Goal: Find specific page/section: Find specific page/section

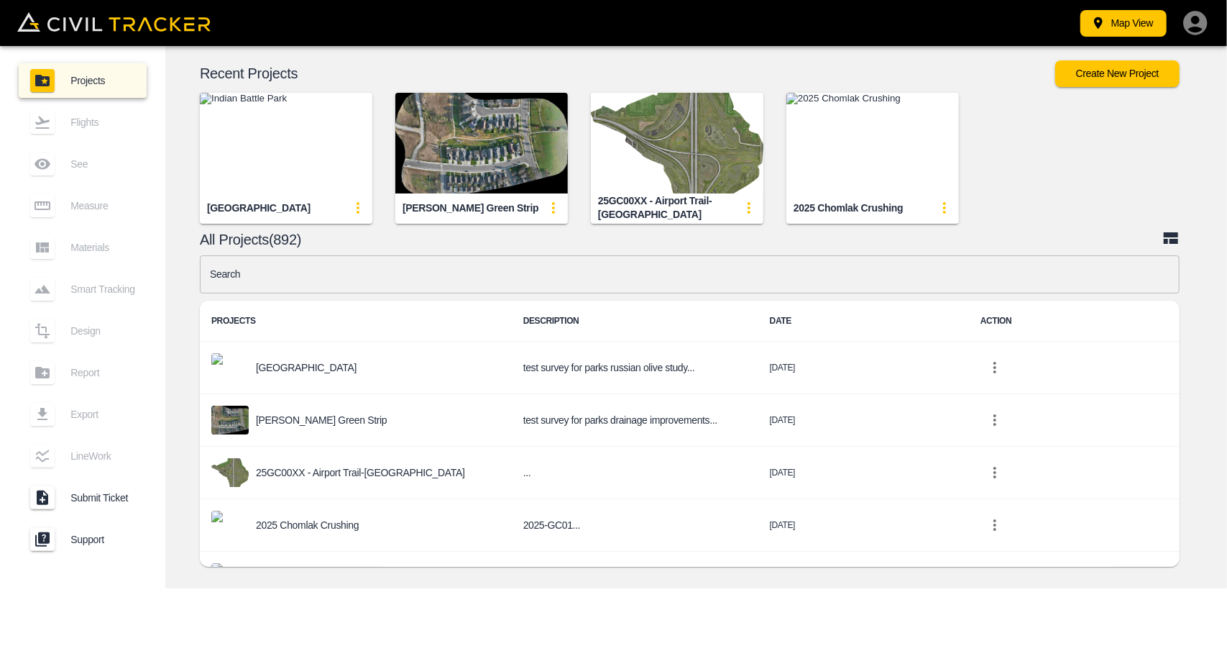
click at [549, 135] on img "button" at bounding box center [481, 143] width 173 height 101
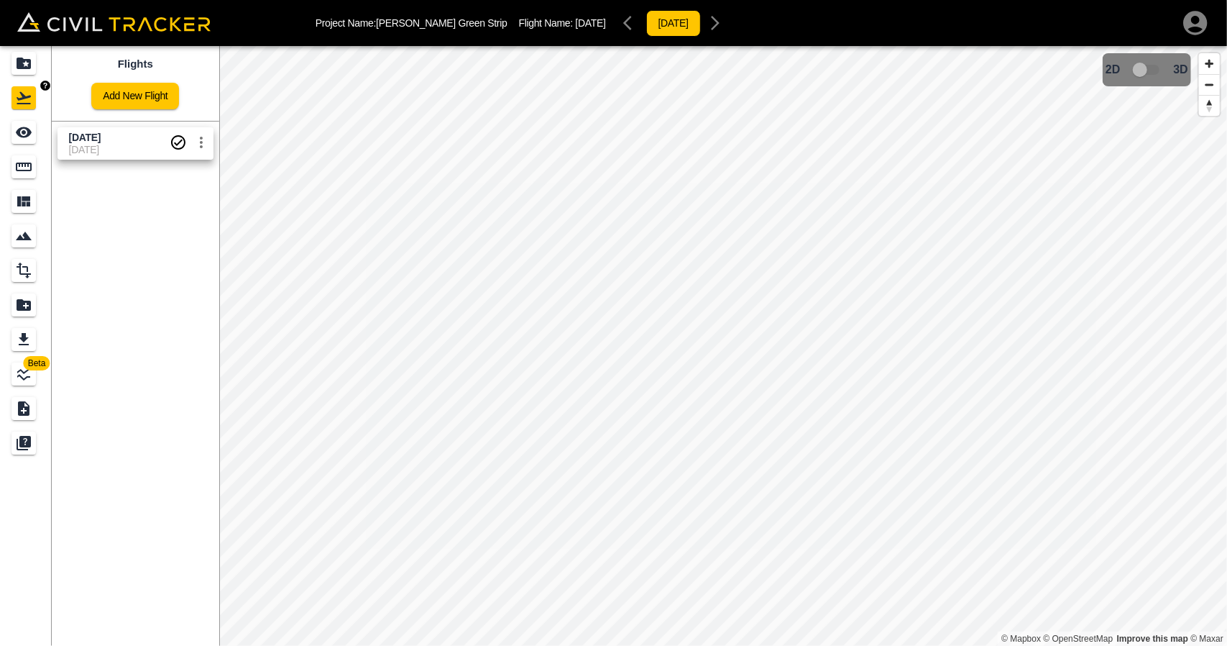
drag, startPoint x: 24, startPoint y: 130, endPoint x: 36, endPoint y: 132, distance: 12.3
click at [25, 132] on icon "See" at bounding box center [24, 132] width 16 height 11
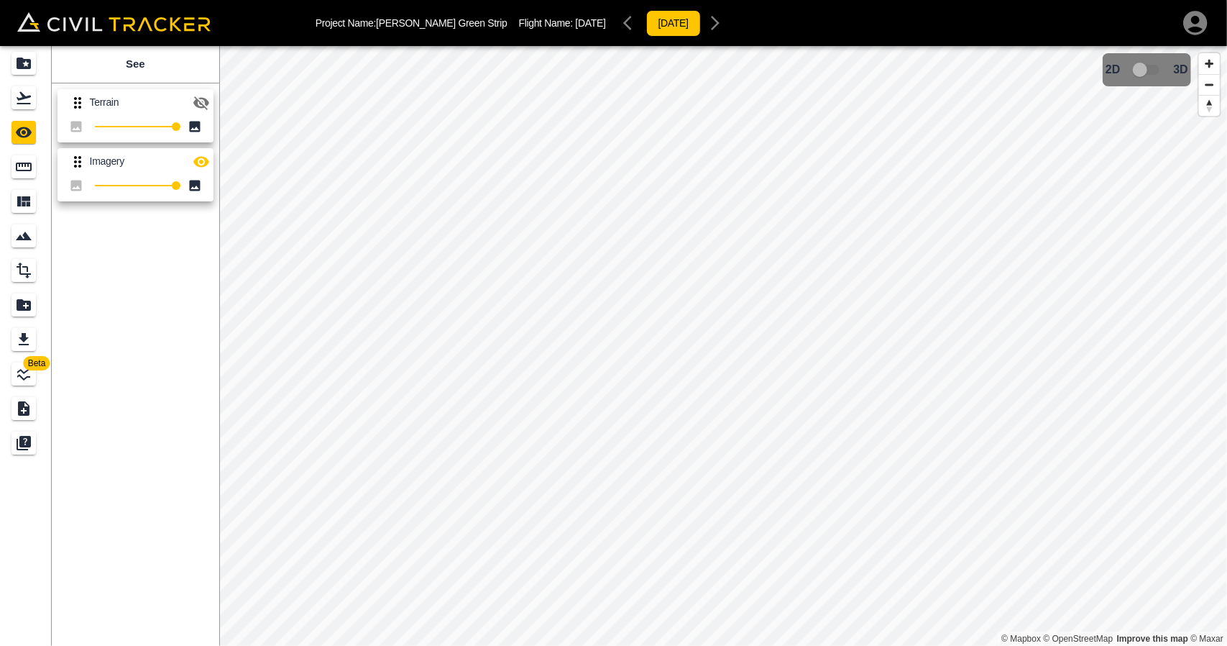
click at [197, 103] on icon "button" at bounding box center [201, 103] width 16 height 14
click at [197, 165] on icon "button" at bounding box center [201, 161] width 16 height 11
click at [31, 98] on icon "Flights" at bounding box center [23, 97] width 17 height 17
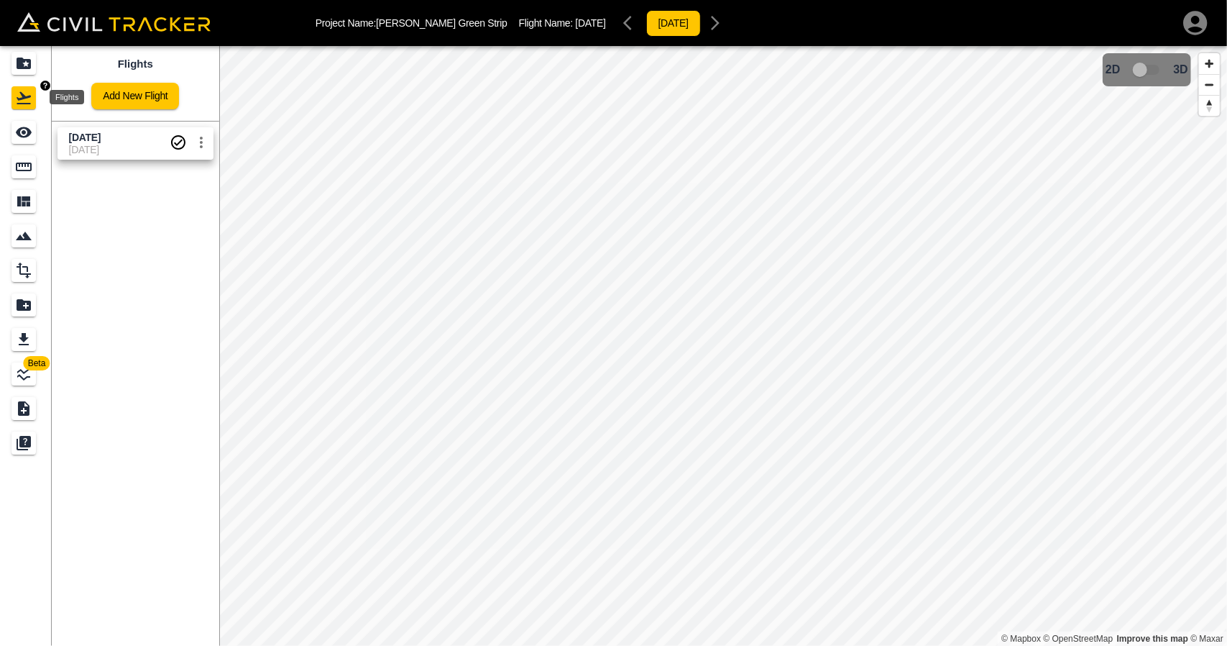
click at [17, 58] on icon "Projects" at bounding box center [23, 63] width 17 height 17
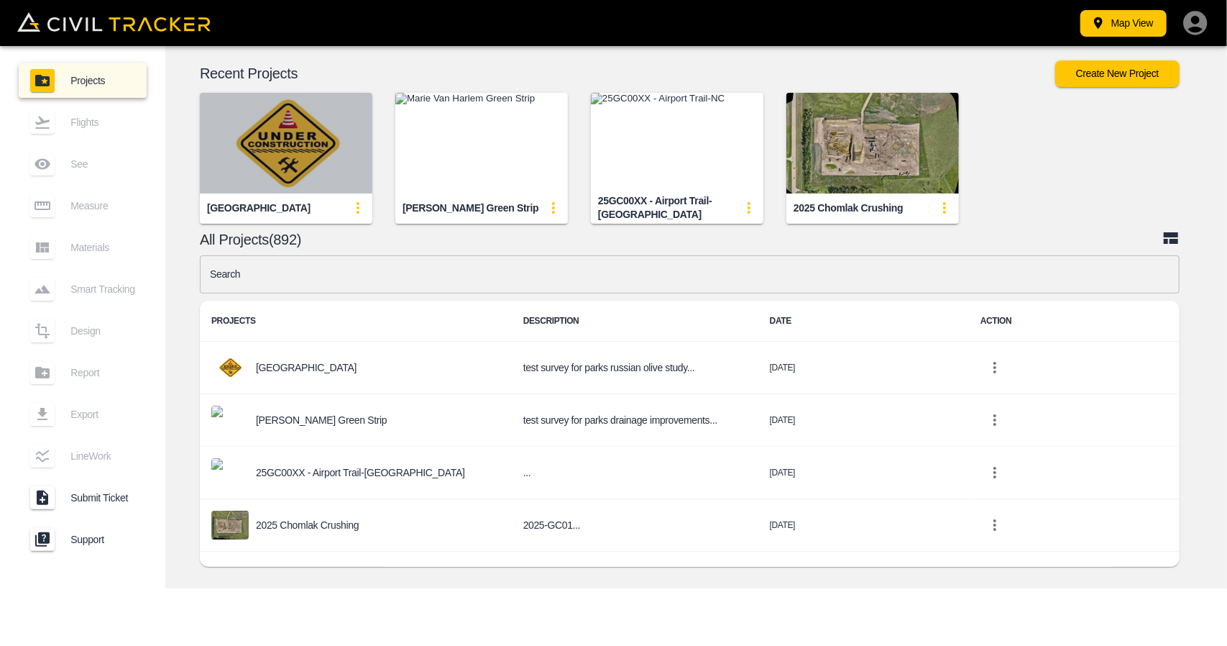
click at [275, 134] on img "button" at bounding box center [286, 143] width 173 height 101
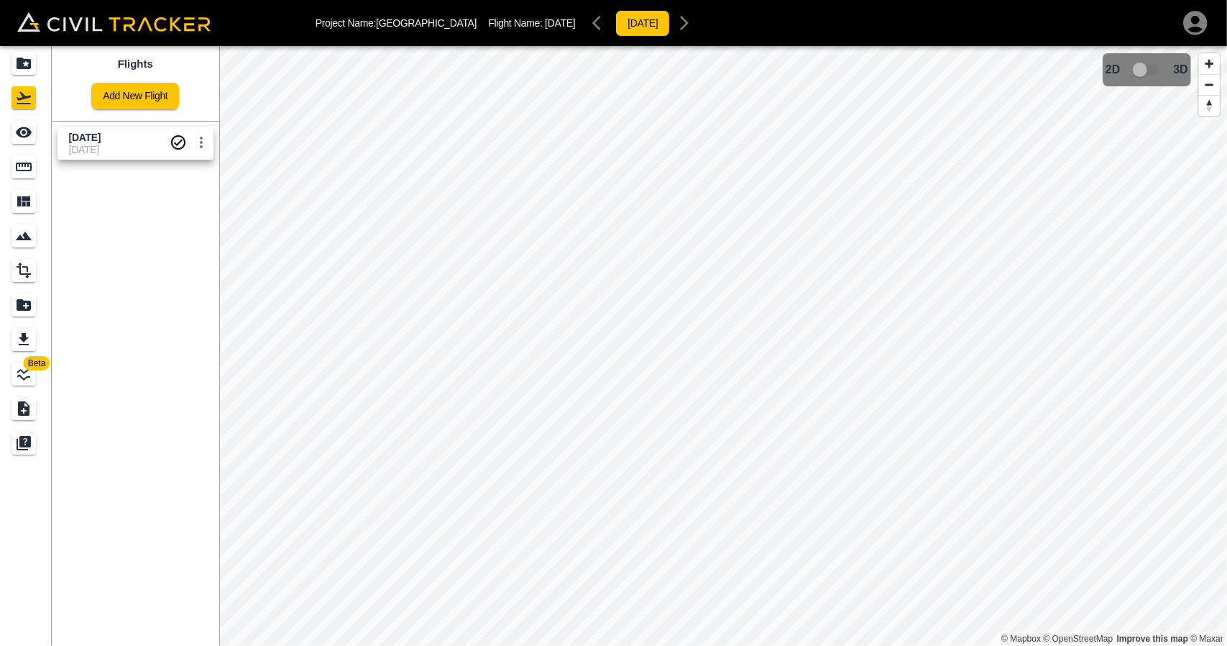
click at [106, 140] on span "[DATE]" at bounding box center [119, 138] width 101 height 14
click at [16, 133] on icon "See" at bounding box center [23, 132] width 17 height 17
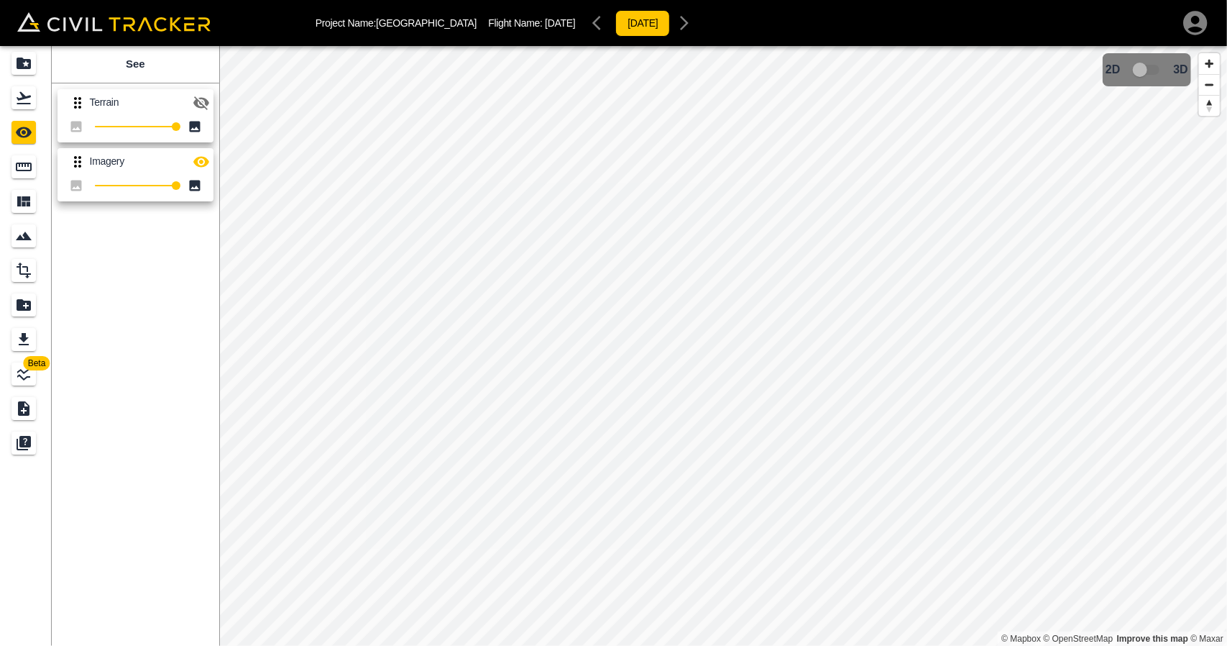
click at [201, 91] on button "button" at bounding box center [201, 102] width 29 height 29
click at [206, 107] on icon "button" at bounding box center [201, 102] width 17 height 17
click at [16, 87] on div "Flights" at bounding box center [24, 97] width 24 height 23
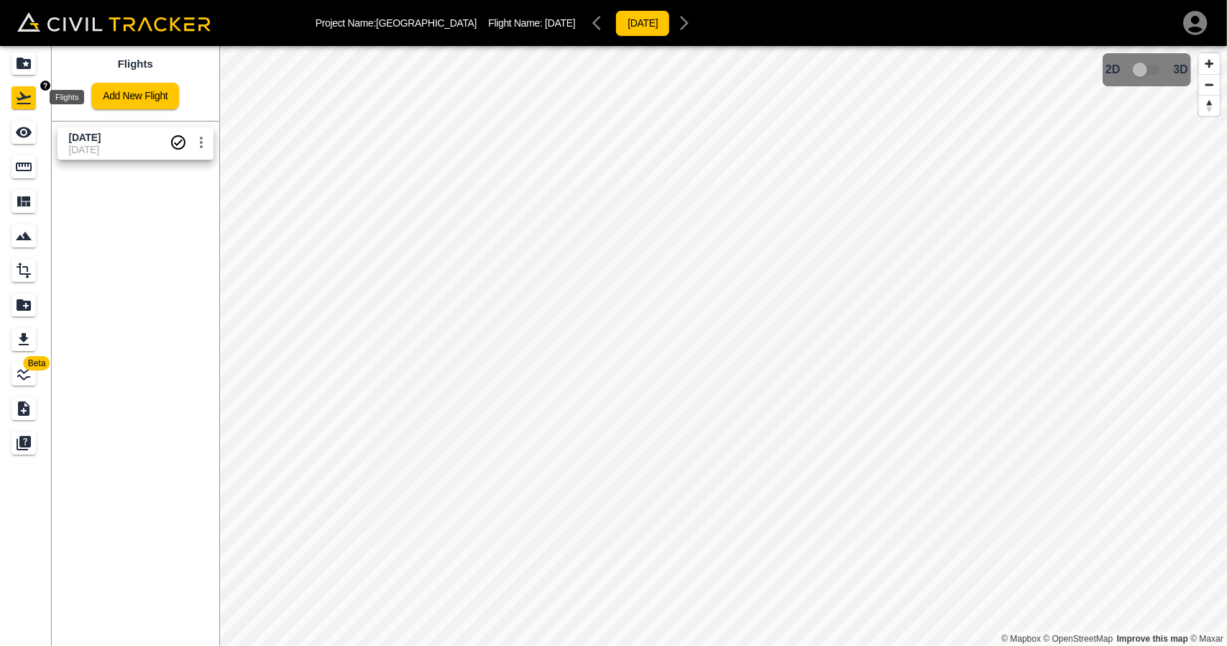
click at [29, 52] on div "Projects" at bounding box center [24, 63] width 24 height 23
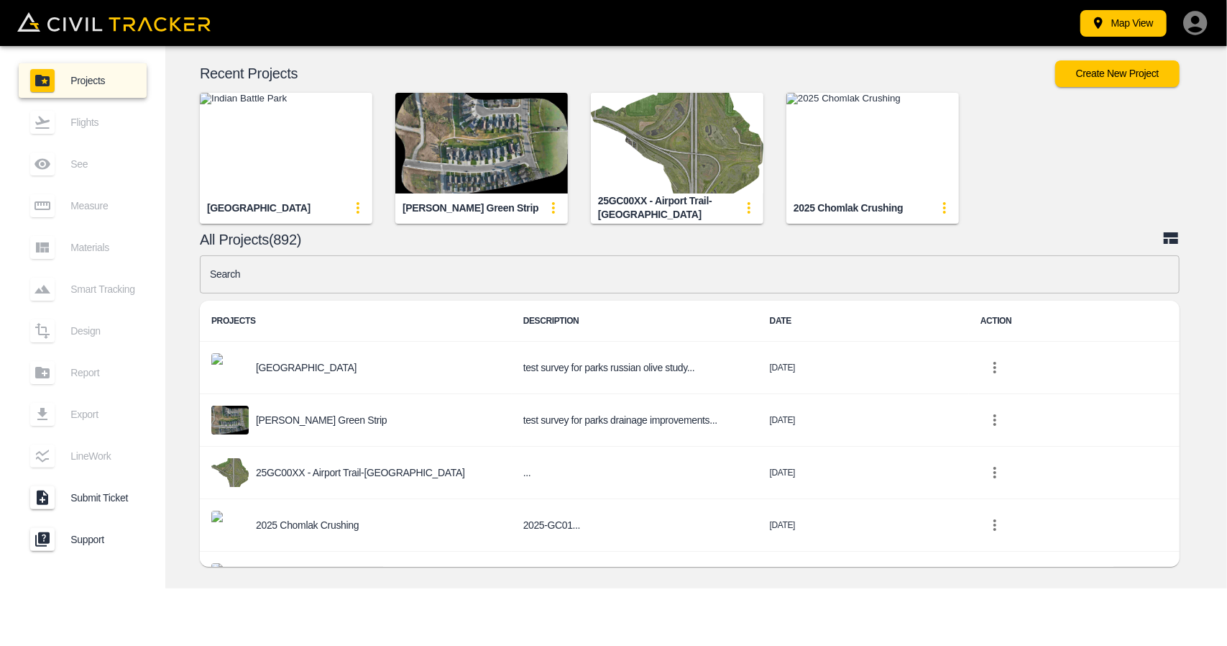
click at [325, 152] on img "button" at bounding box center [286, 143] width 173 height 101
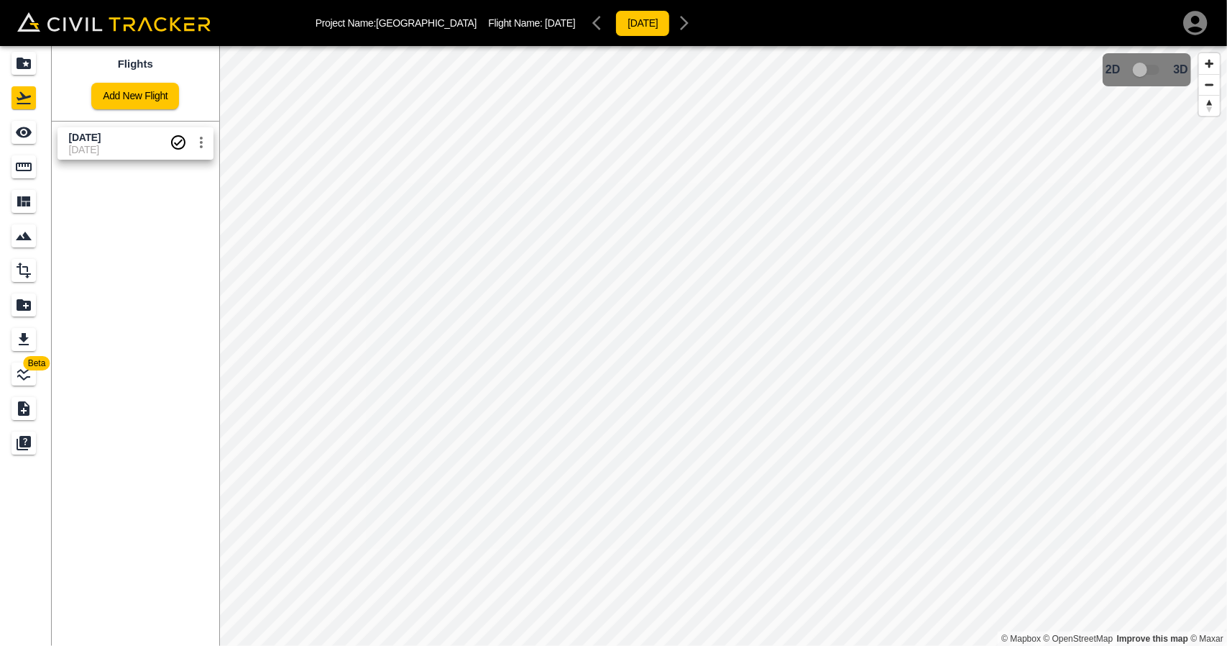
click at [101, 147] on span "[DATE]" at bounding box center [119, 150] width 101 height 12
click at [50, 132] on link at bounding box center [26, 132] width 52 height 35
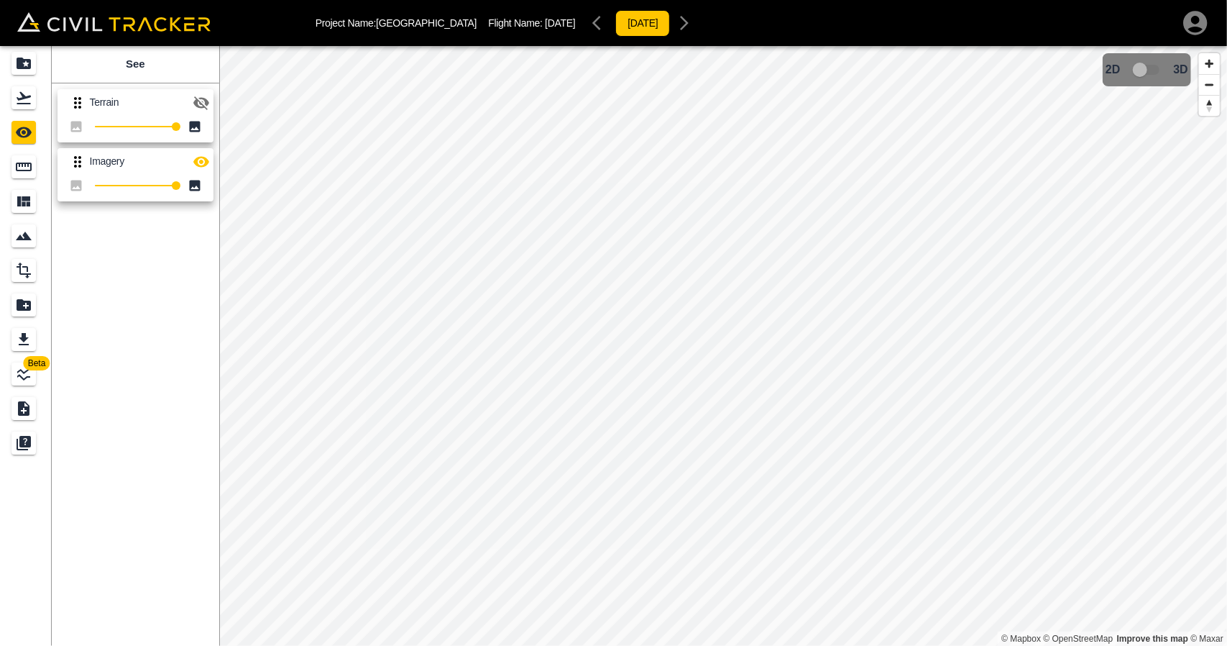
click at [210, 157] on button "button" at bounding box center [201, 161] width 29 height 29
drag, startPoint x: 206, startPoint y: 158, endPoint x: 217, endPoint y: 160, distance: 11.7
click at [206, 159] on icon "button" at bounding box center [201, 162] width 16 height 14
click at [30, 97] on icon "Flights" at bounding box center [23, 97] width 17 height 17
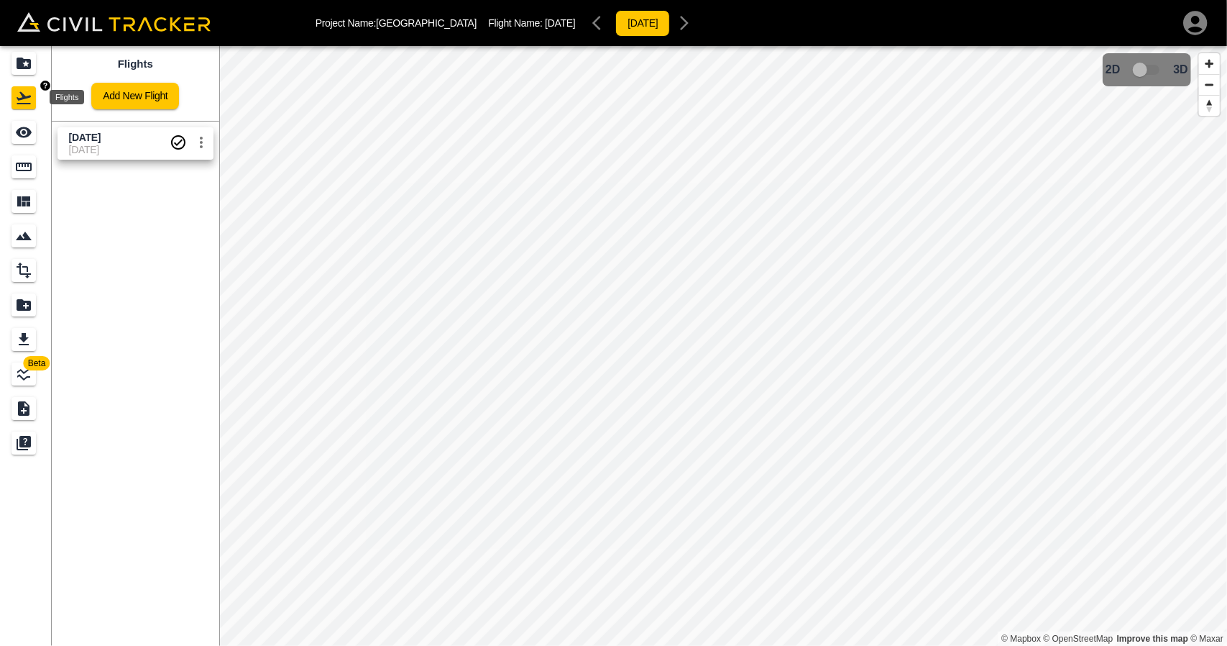
click at [27, 66] on icon "Projects" at bounding box center [24, 64] width 14 height 12
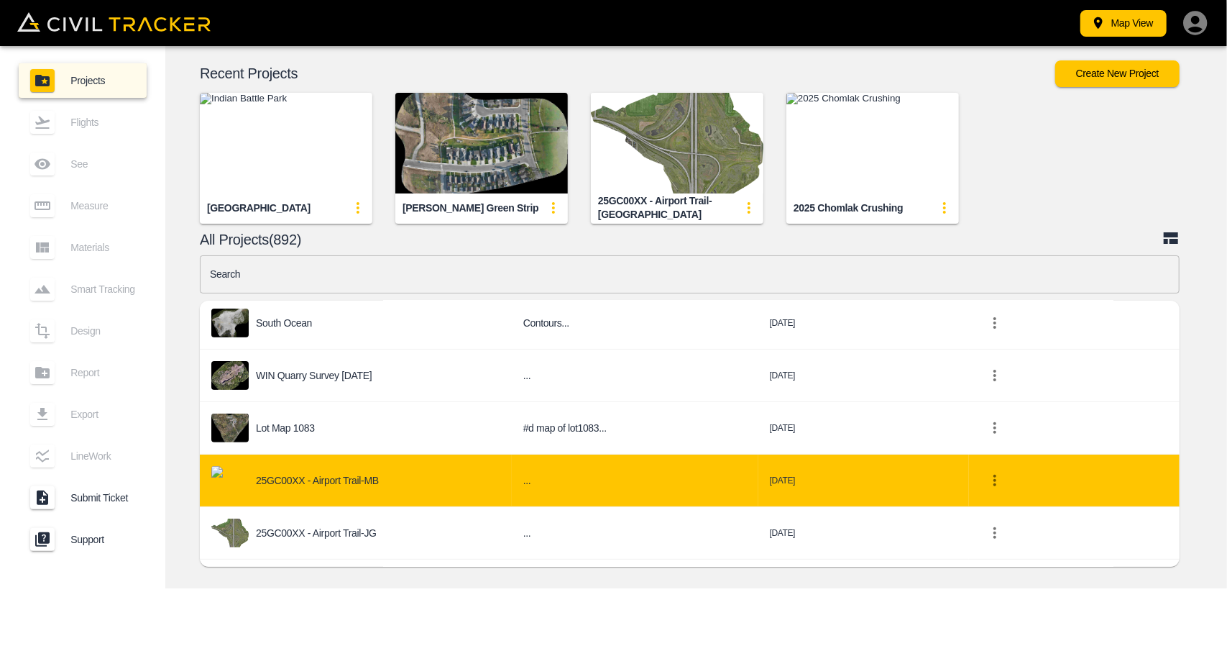
scroll to position [431, 0]
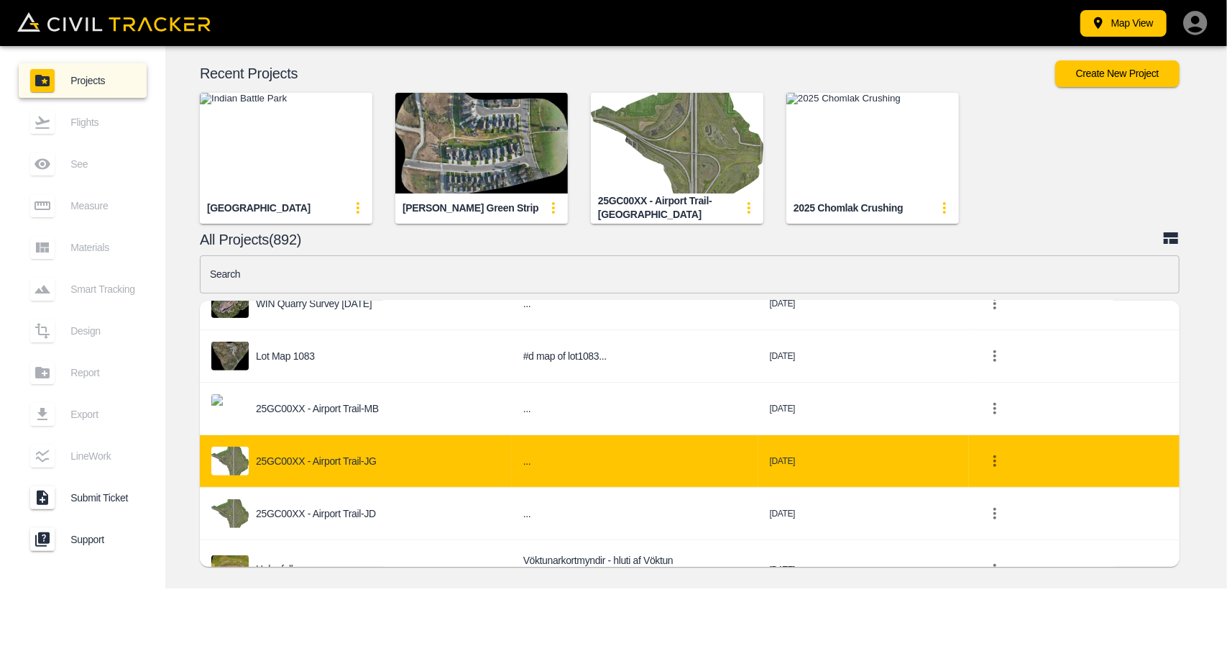
click at [350, 457] on p "25GC00XX - Airport Trail-JG" at bounding box center [316, 461] width 121 height 12
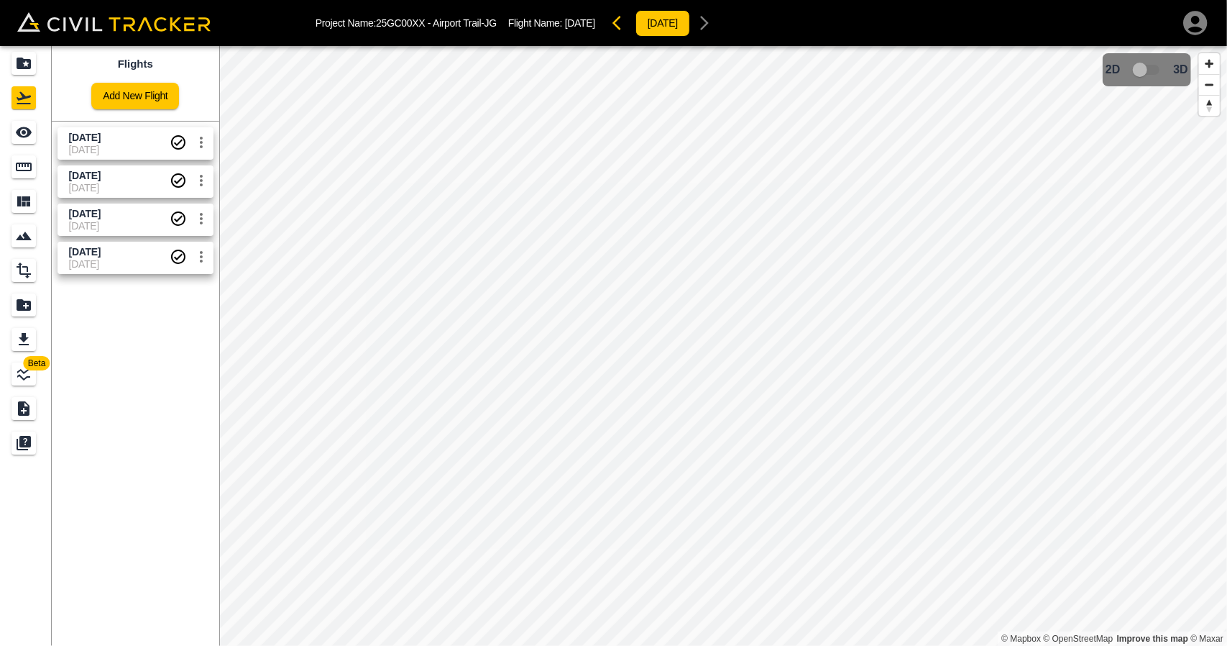
click at [106, 147] on span "[DATE]" at bounding box center [119, 150] width 101 height 12
click at [17, 166] on icon "Measure" at bounding box center [24, 166] width 16 height 9
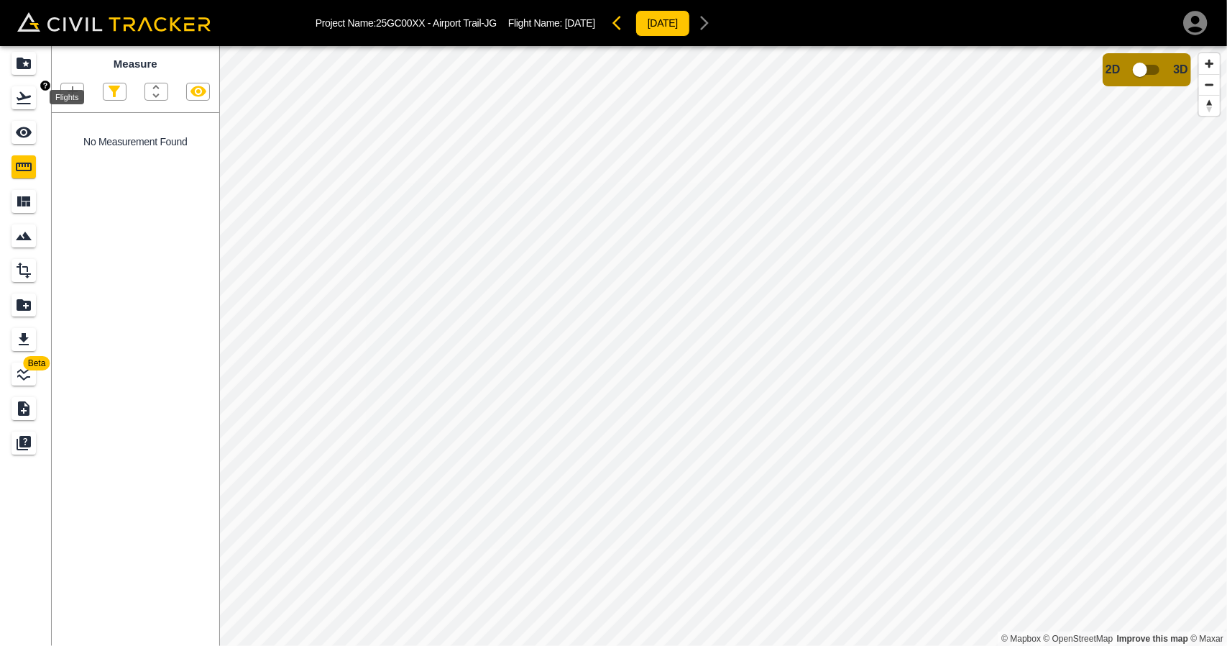
click at [32, 101] on icon "Flights" at bounding box center [23, 97] width 17 height 17
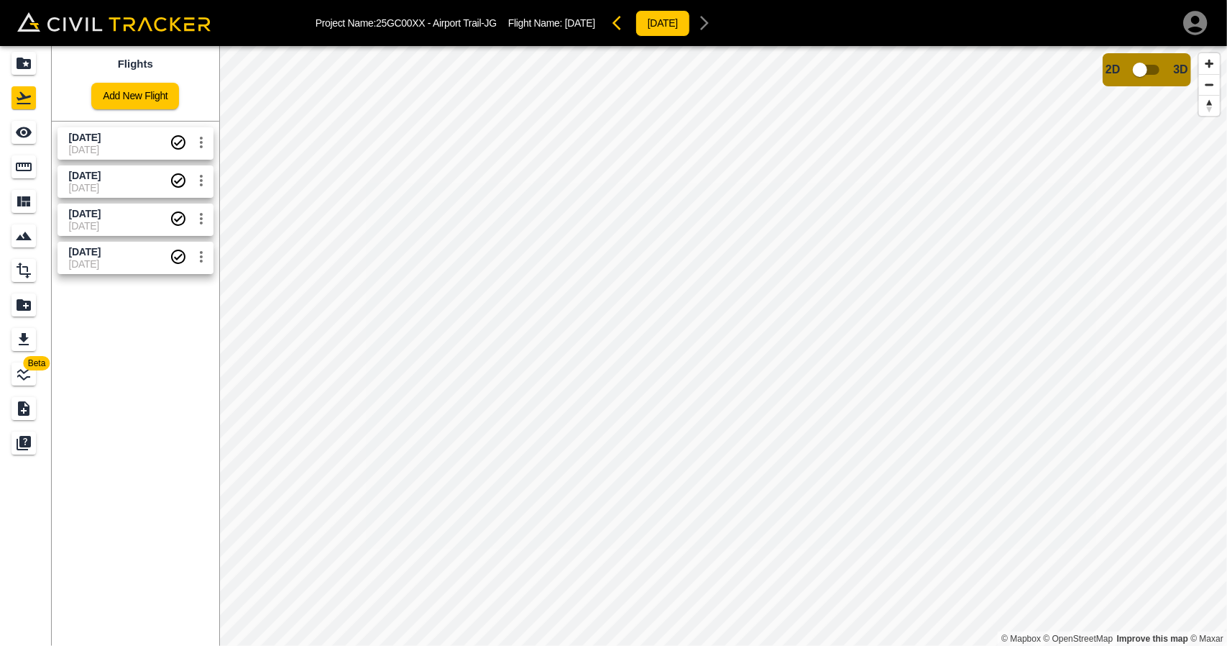
click at [83, 173] on span "[DATE]" at bounding box center [85, 176] width 32 height 12
click at [26, 178] on div "Measure" at bounding box center [24, 166] width 24 height 23
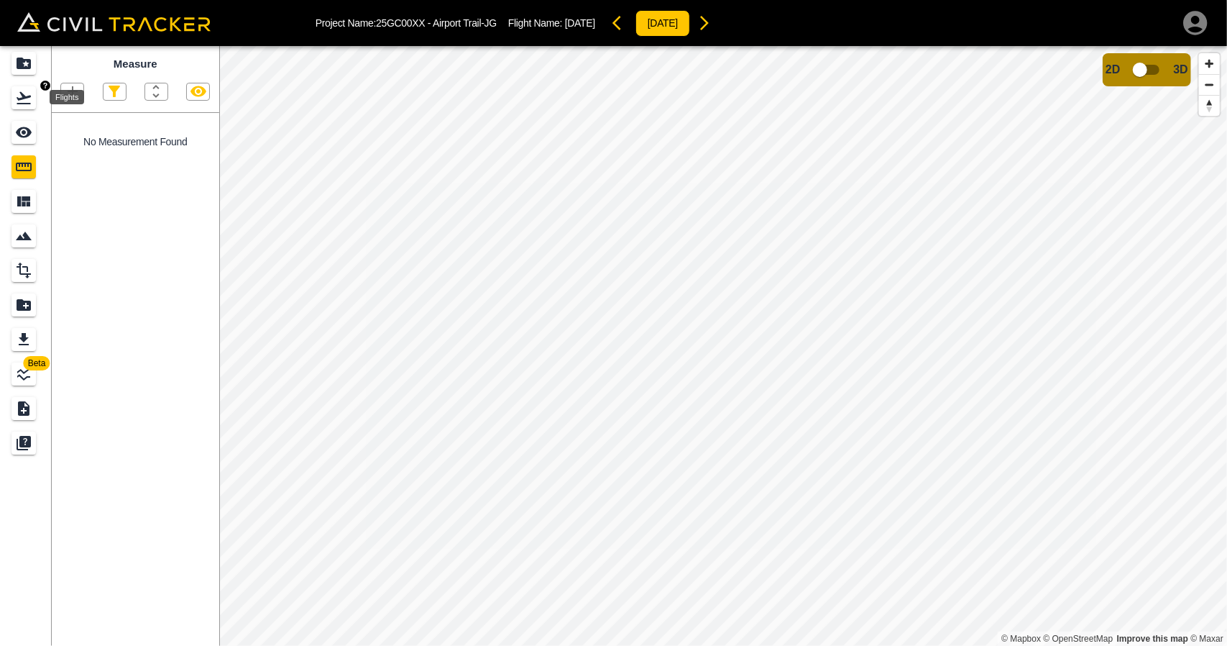
click at [23, 101] on icon "Flights" at bounding box center [23, 97] width 17 height 17
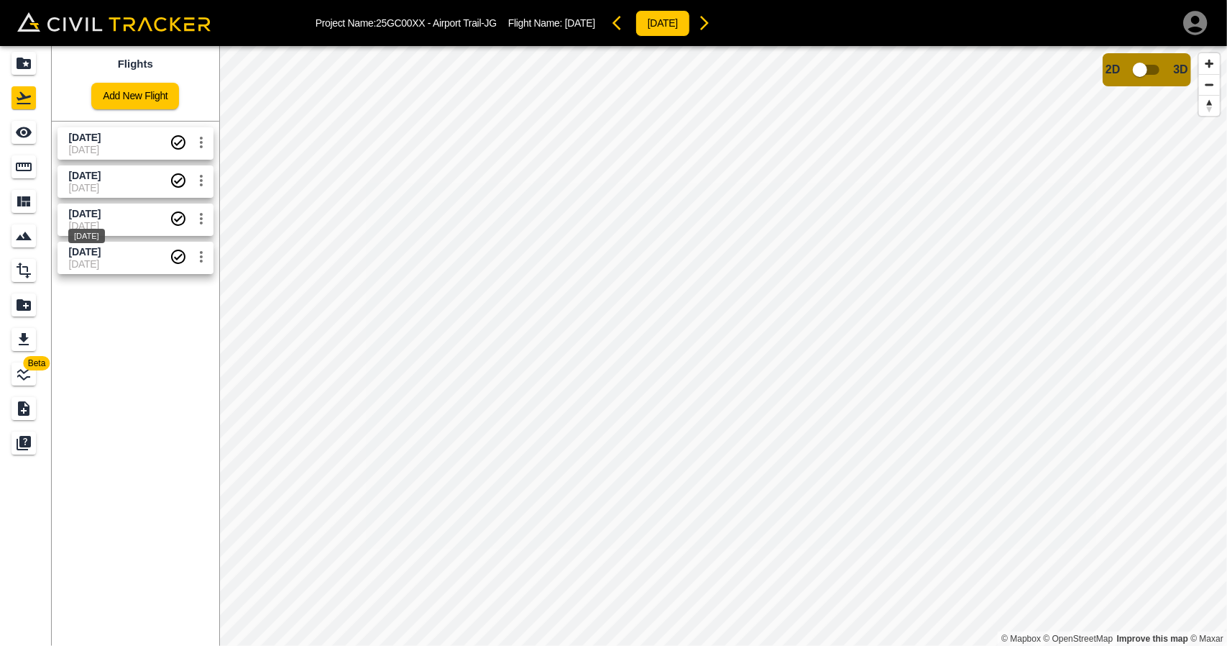
click at [95, 213] on span "[DATE]" at bounding box center [85, 214] width 32 height 12
click at [17, 168] on icon "Measure" at bounding box center [24, 166] width 16 height 9
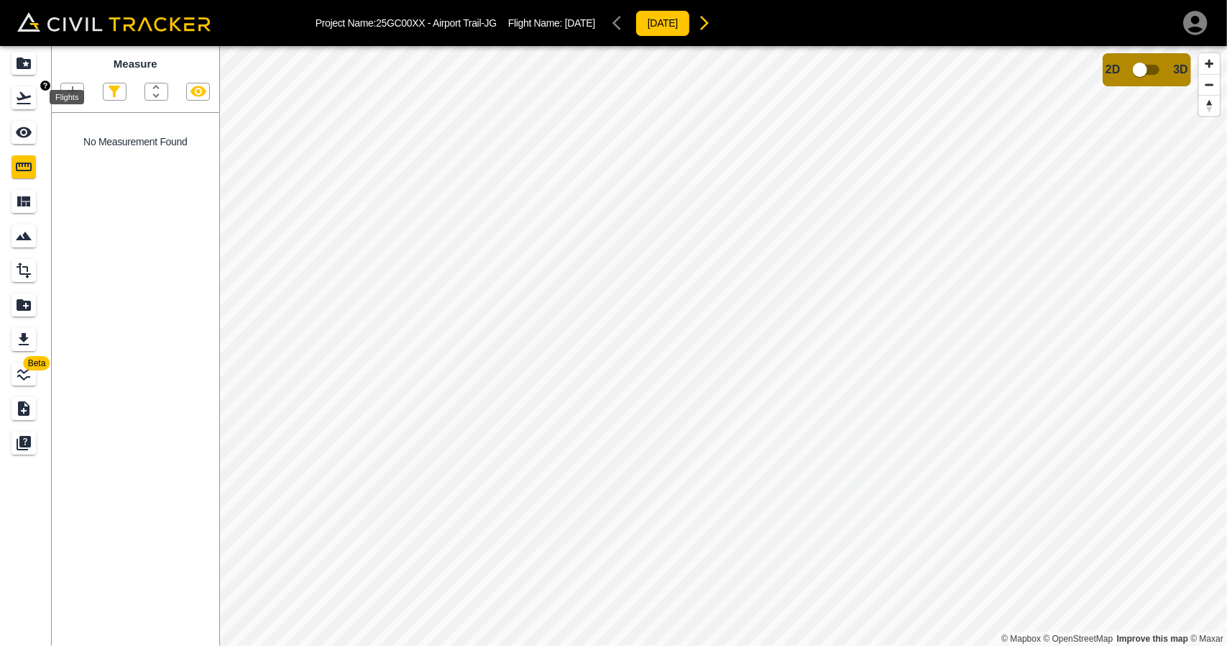
click at [23, 104] on icon "Flights" at bounding box center [23, 97] width 17 height 17
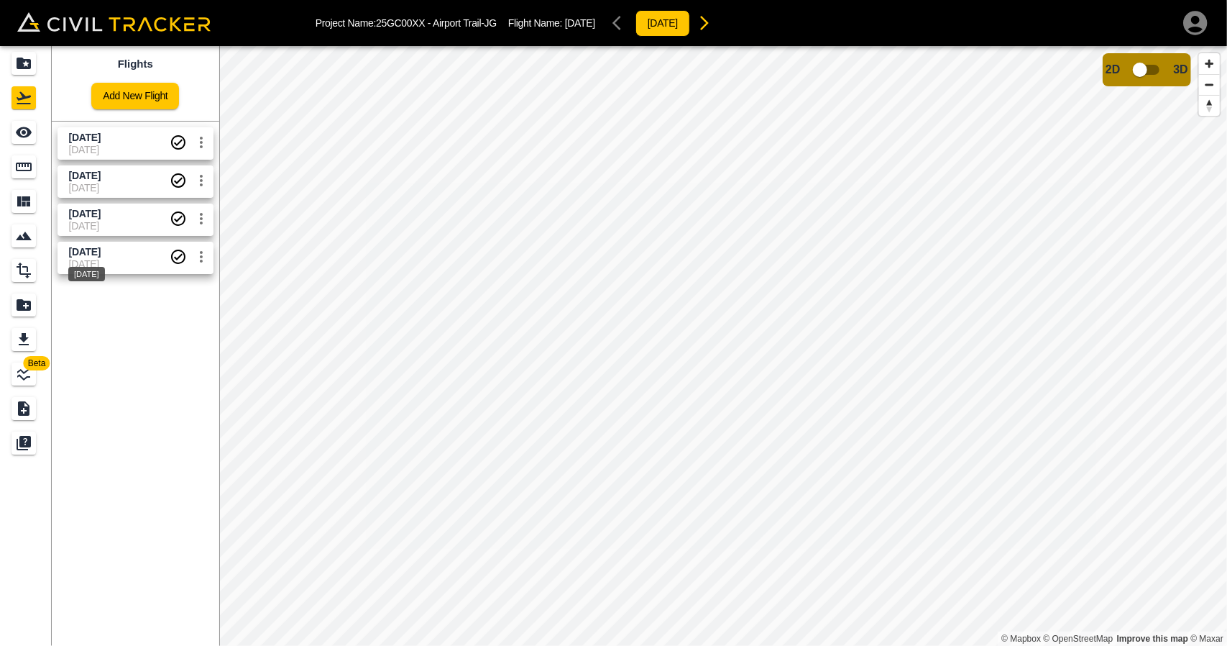
click at [92, 255] on span "[DATE]" at bounding box center [85, 252] width 32 height 12
click at [27, 175] on div "Measure" at bounding box center [24, 166] width 24 height 23
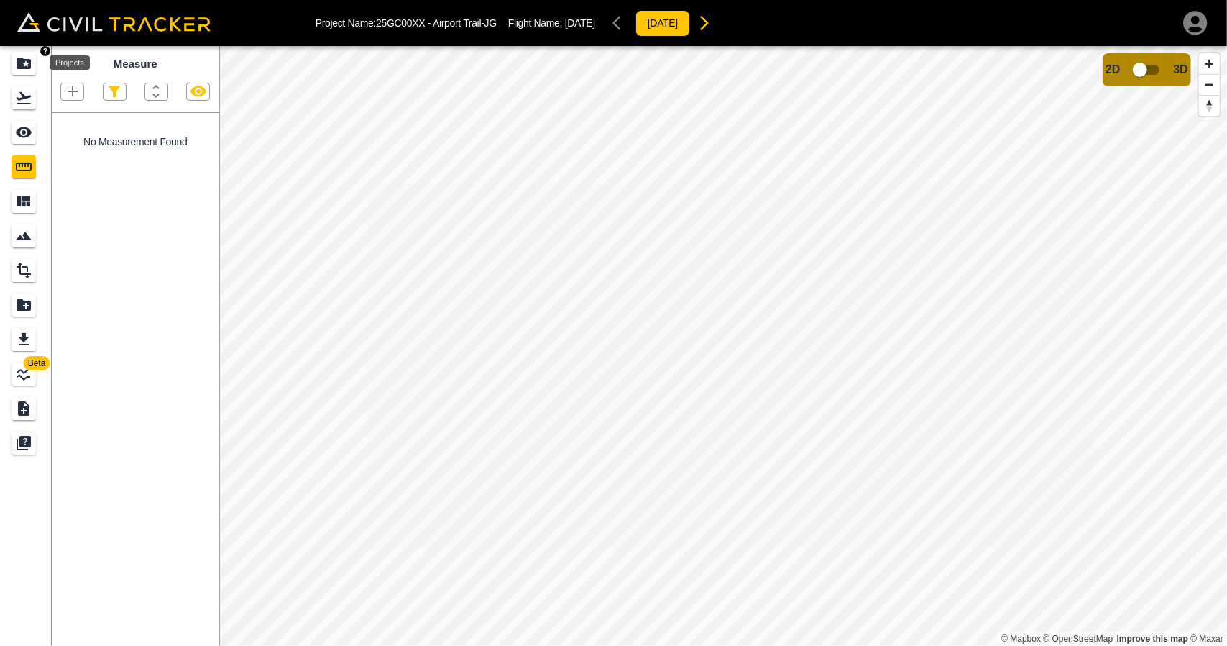
click at [32, 62] on icon "Projects" at bounding box center [23, 63] width 17 height 17
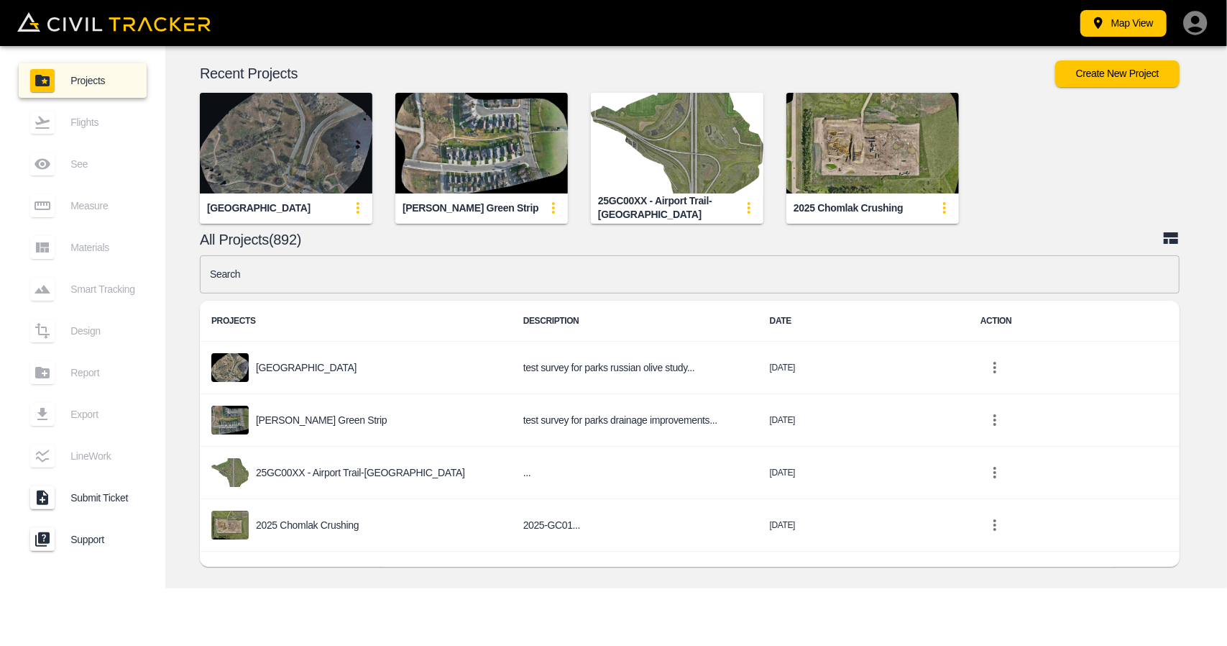
click at [318, 146] on img "button" at bounding box center [286, 143] width 173 height 101
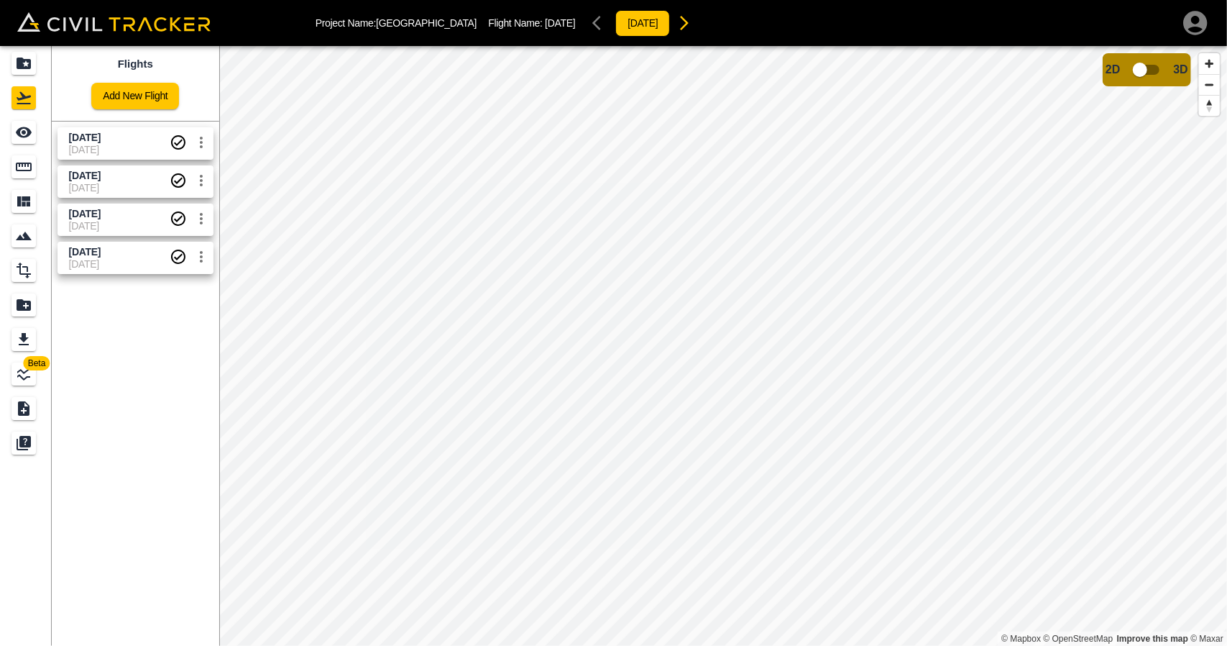
click at [105, 182] on span "[DATE]" at bounding box center [119, 188] width 101 height 12
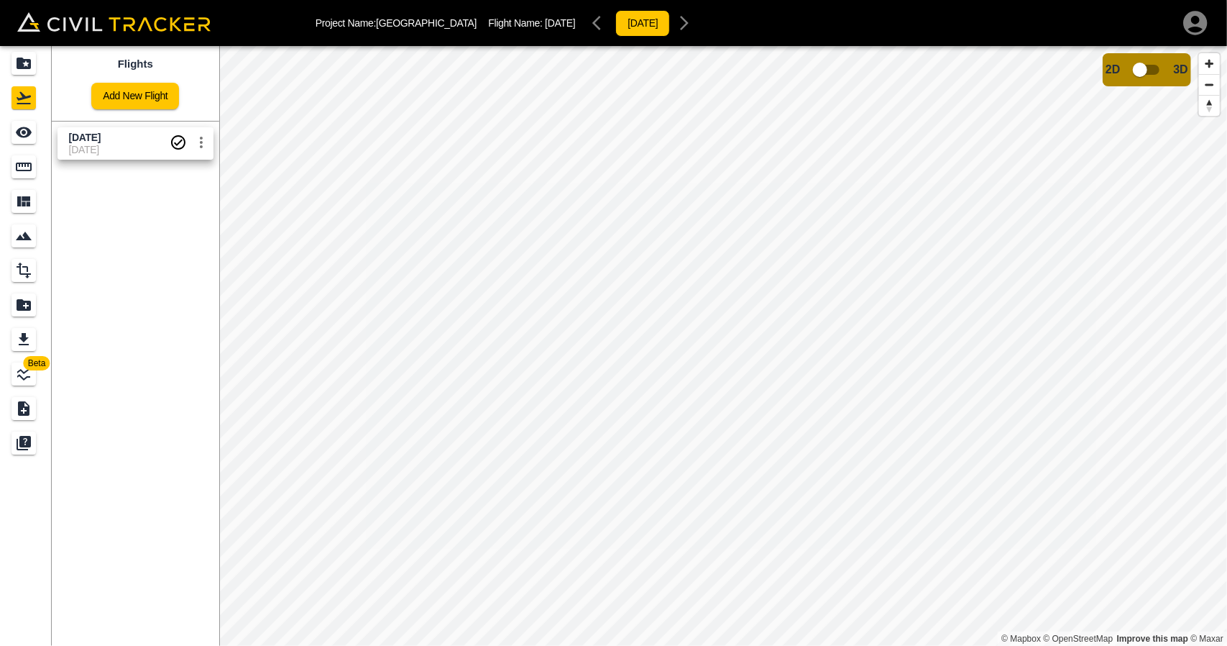
drag, startPoint x: 85, startPoint y: 145, endPoint x: 45, endPoint y: 139, distance: 40.1
click at [85, 145] on span "[DATE]" at bounding box center [119, 150] width 101 height 12
drag, startPoint x: 17, startPoint y: 137, endPoint x: 26, endPoint y: 137, distance: 9.4
click at [17, 137] on icon "See" at bounding box center [23, 132] width 17 height 17
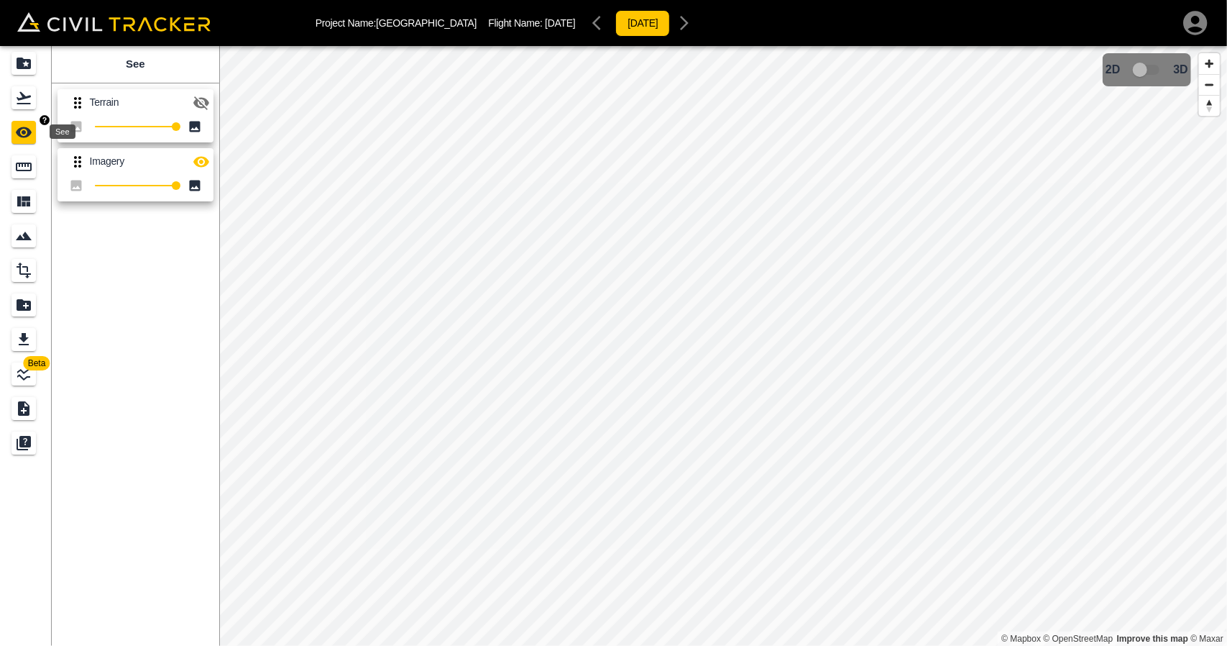
click at [37, 165] on div "Measure" at bounding box center [26, 166] width 29 height 23
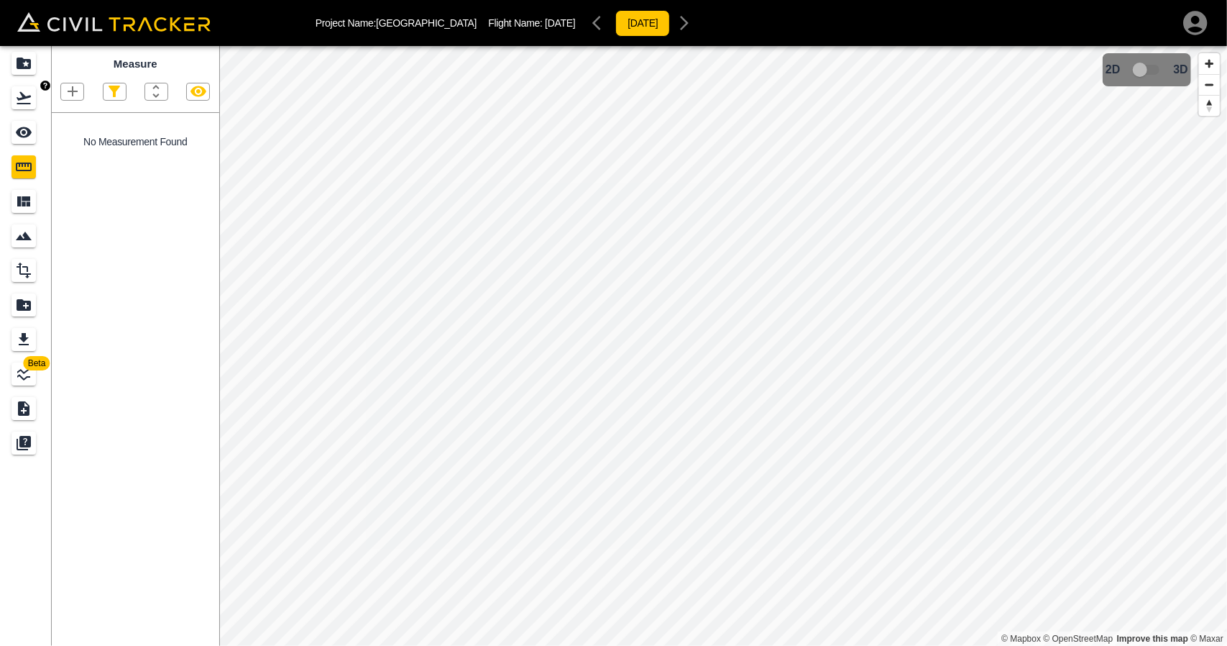
click at [21, 105] on icon "Flights" at bounding box center [23, 97] width 17 height 17
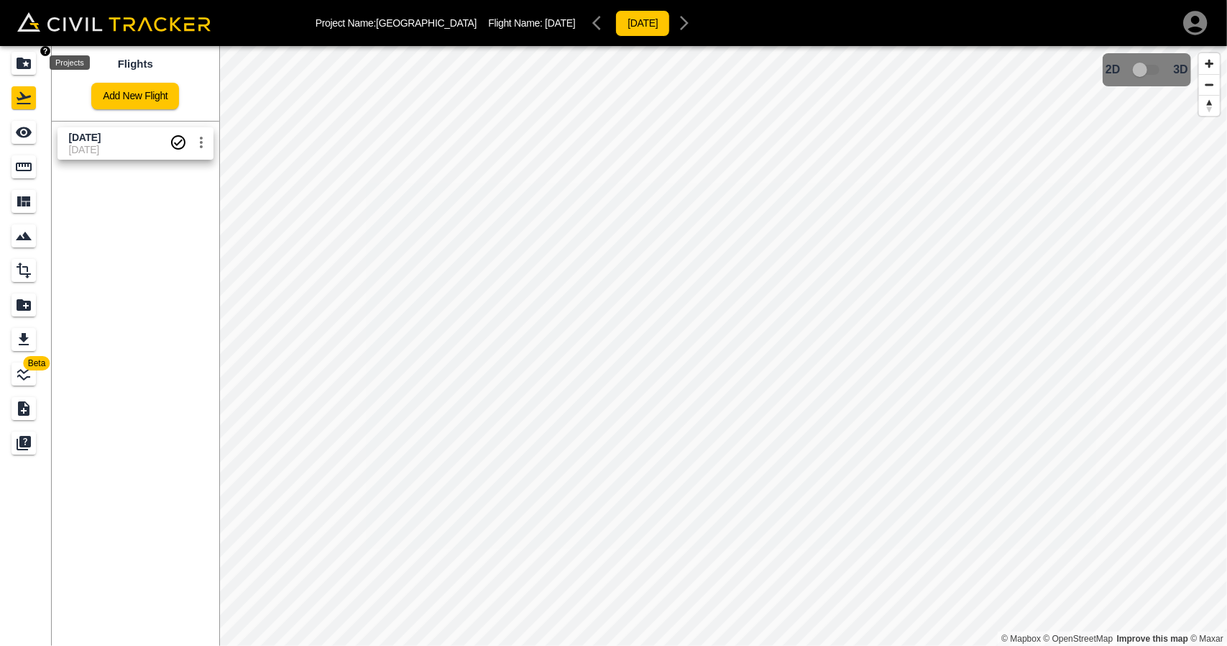
click at [24, 65] on icon "Projects" at bounding box center [24, 64] width 14 height 12
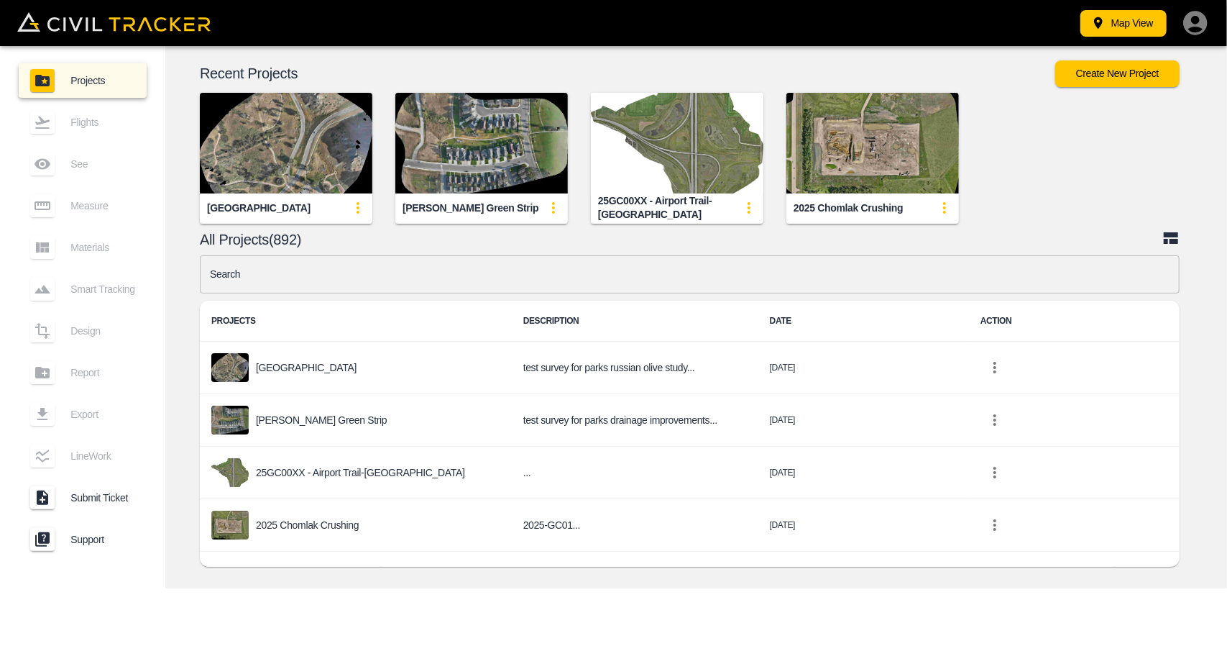
click at [510, 106] on img "button" at bounding box center [481, 143] width 173 height 101
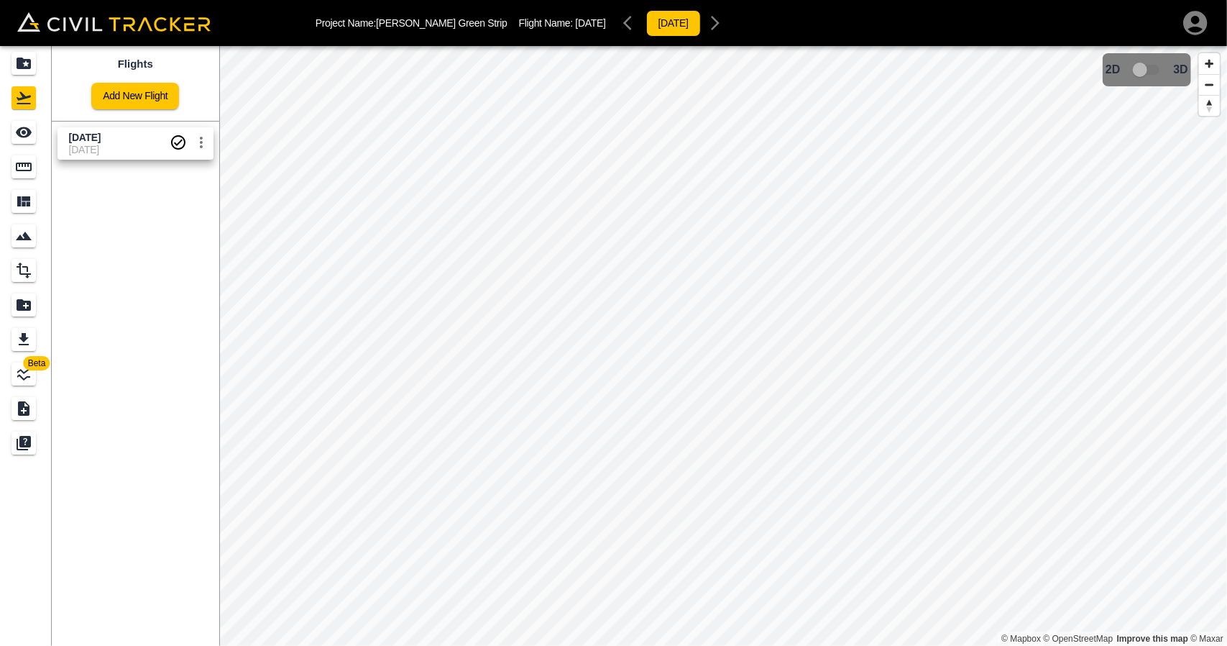
click at [115, 144] on span "[DATE]" at bounding box center [119, 150] width 101 height 12
click at [30, 168] on icon "Measure" at bounding box center [23, 166] width 17 height 17
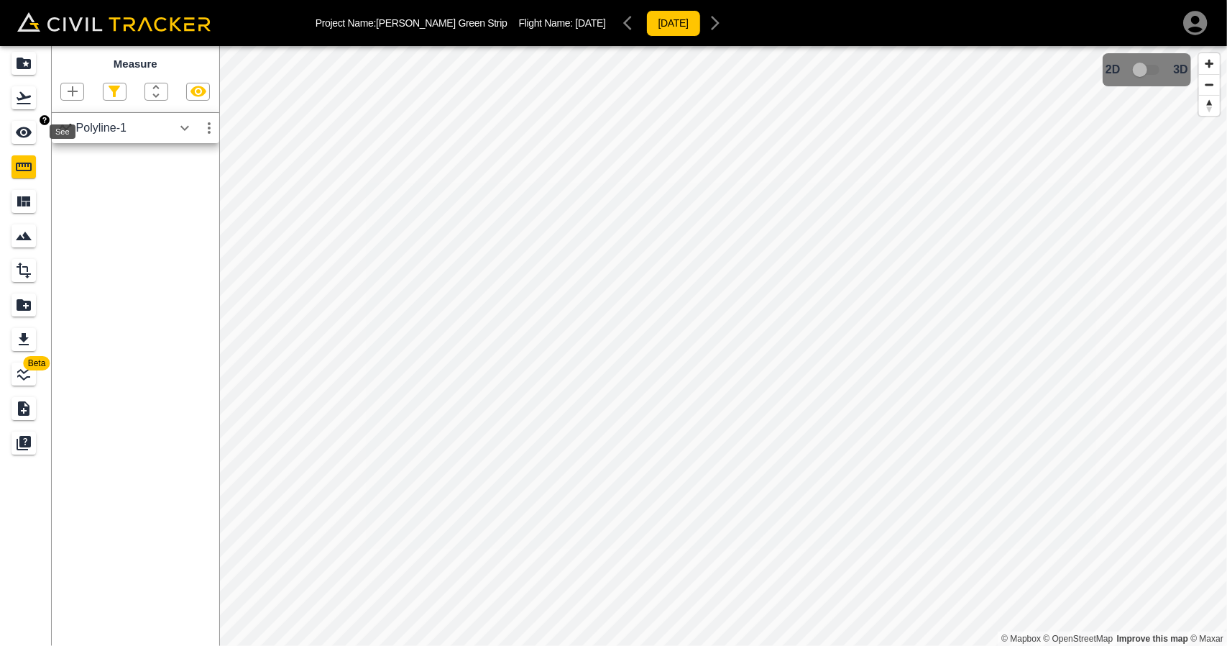
click at [17, 131] on icon "See" at bounding box center [24, 132] width 16 height 11
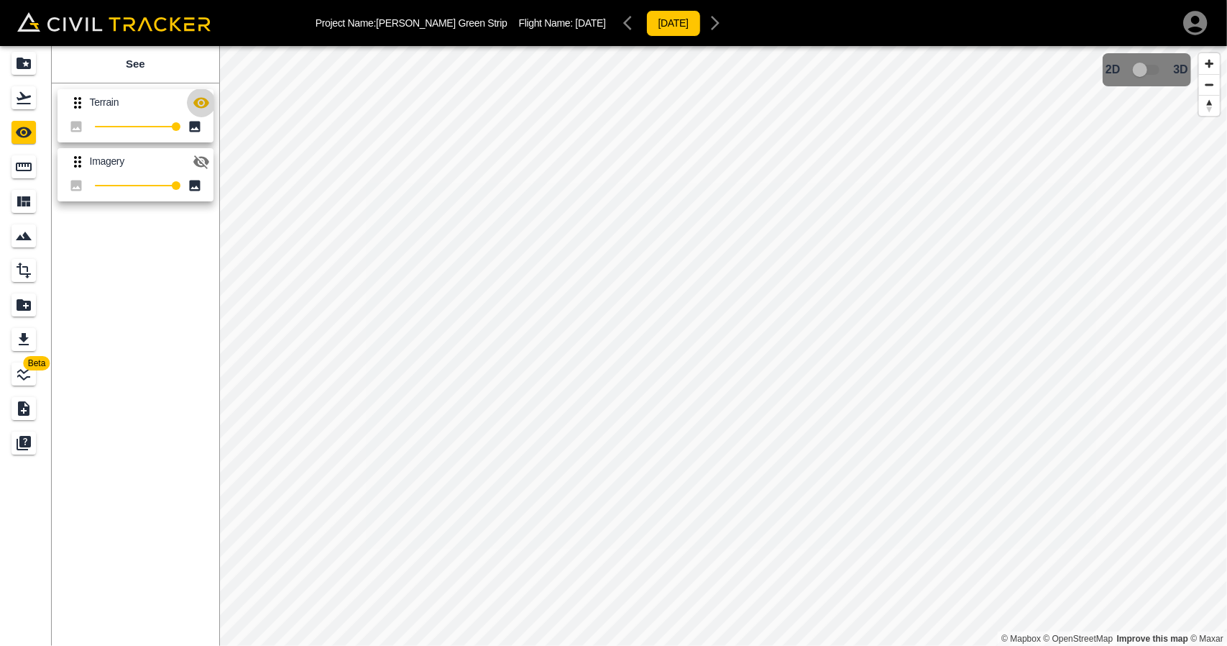
click at [196, 107] on icon "button" at bounding box center [201, 102] width 17 height 17
click at [207, 157] on icon "button" at bounding box center [201, 161] width 17 height 17
click at [24, 100] on icon "Flights" at bounding box center [23, 97] width 17 height 17
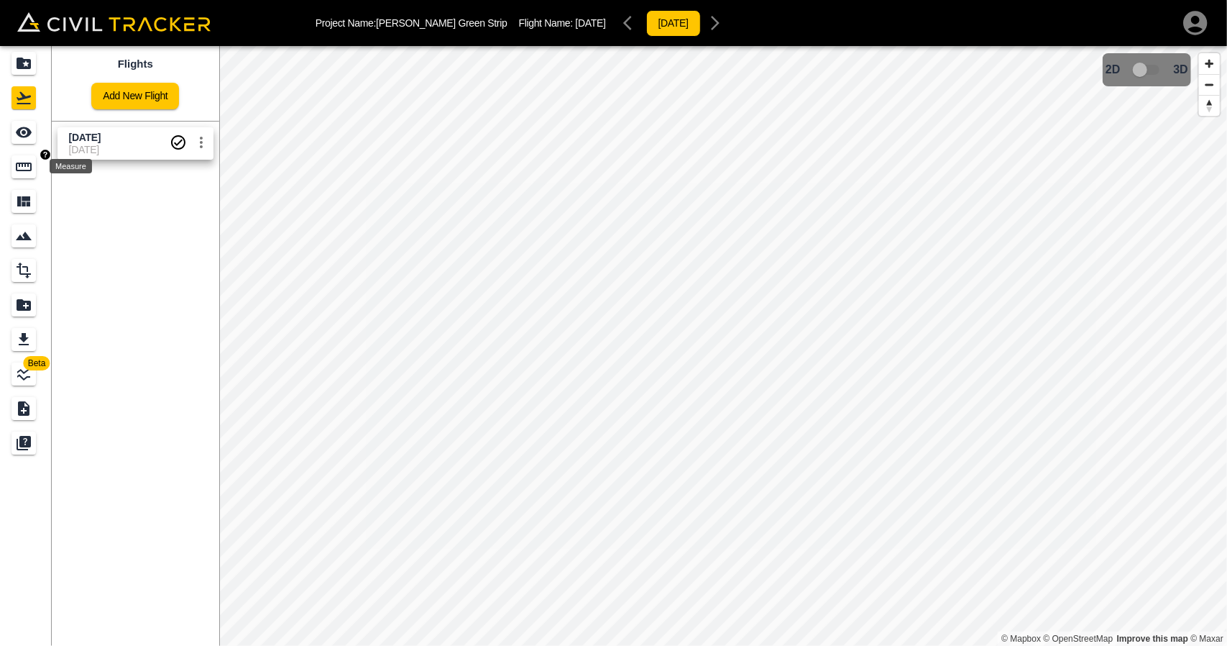
click at [17, 166] on icon "Measure" at bounding box center [24, 166] width 16 height 9
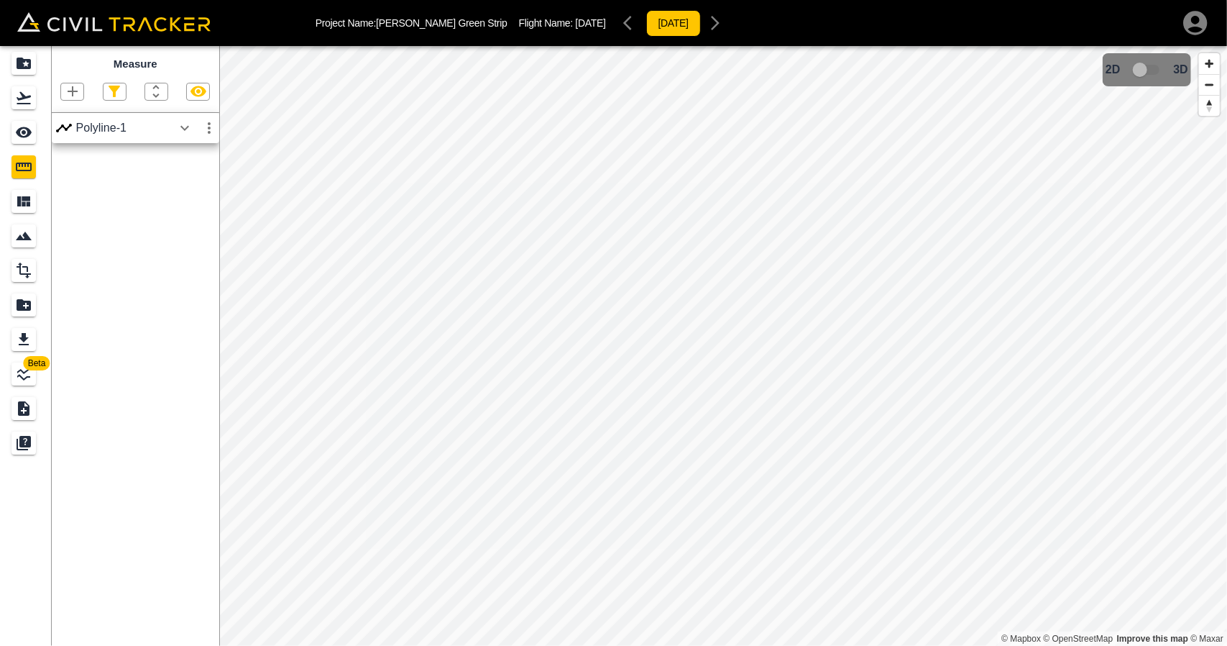
click at [184, 122] on icon "button" at bounding box center [184, 127] width 17 height 17
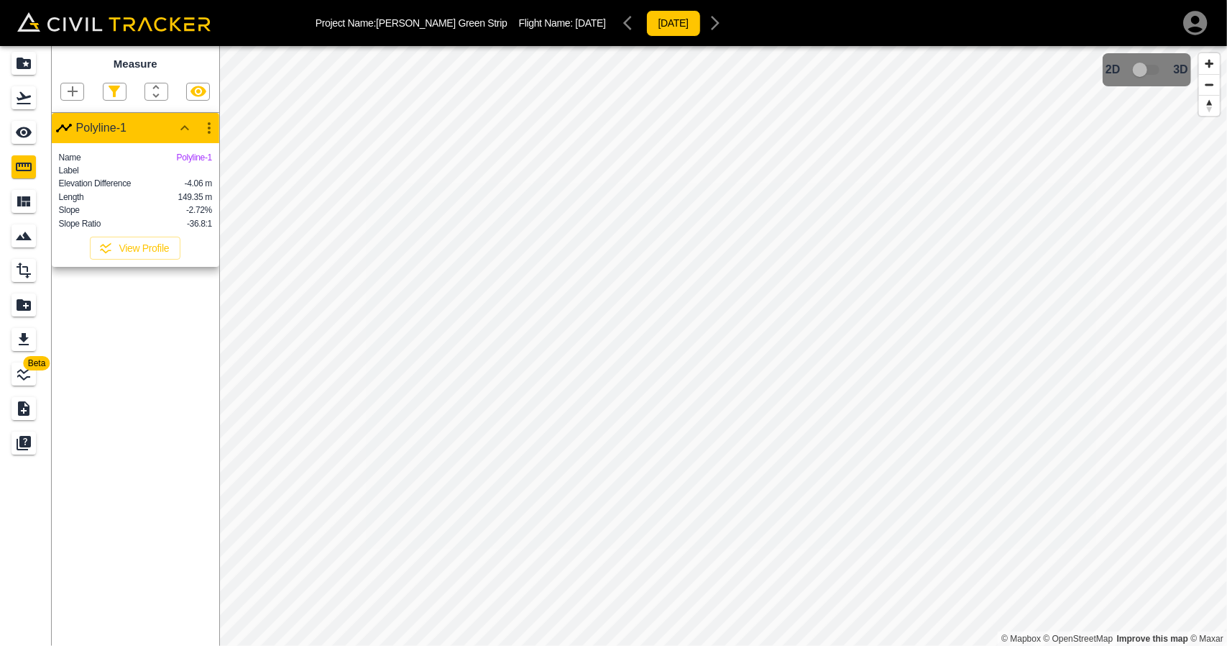
click at [164, 364] on div "Measure Polyline-1 Name Polyline-1 Label Elevation Difference -4.06 m Length 14…" at bounding box center [136, 346] width 168 height 600
click at [13, 63] on div "Projects" at bounding box center [24, 63] width 24 height 23
